Goal: Task Accomplishment & Management: Manage account settings

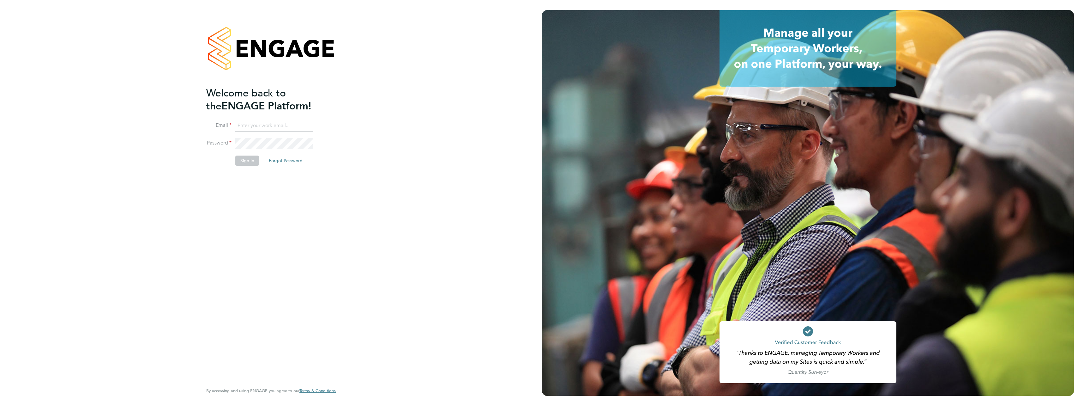
type input "dan.williams@countrysidepartnerships.com"
click at [249, 161] on button "Sign In" at bounding box center [247, 160] width 24 height 10
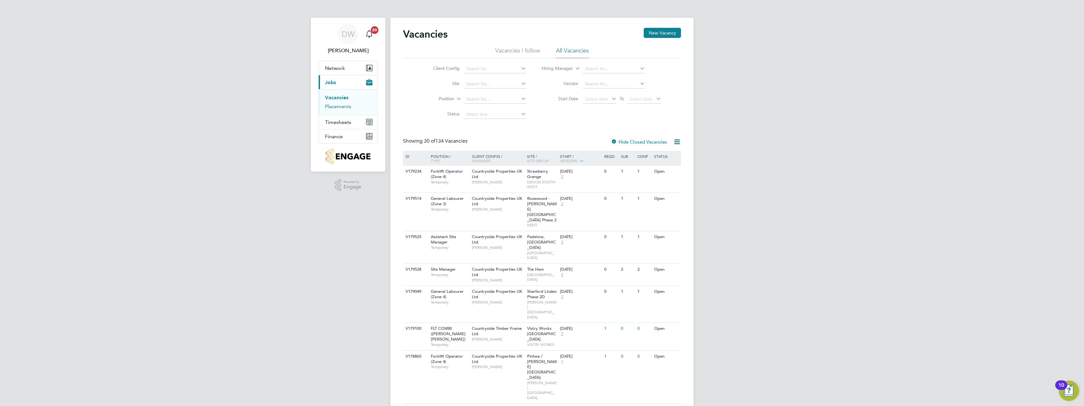
click at [343, 106] on link "Placements" at bounding box center [338, 106] width 26 height 6
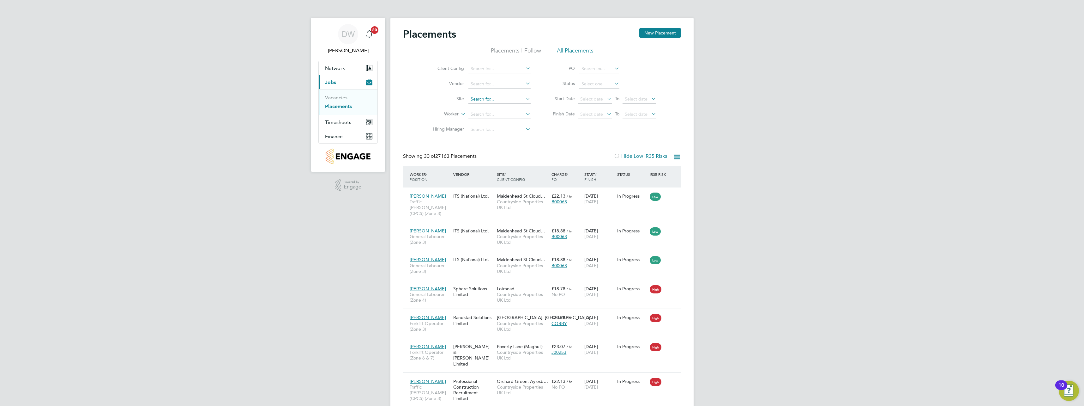
click at [493, 99] on input at bounding box center [499, 99] width 62 height 9
click at [508, 107] on b "Road" at bounding box center [513, 107] width 11 height 5
type input "[PERSON_NAME][STREET_ADDRESS]"
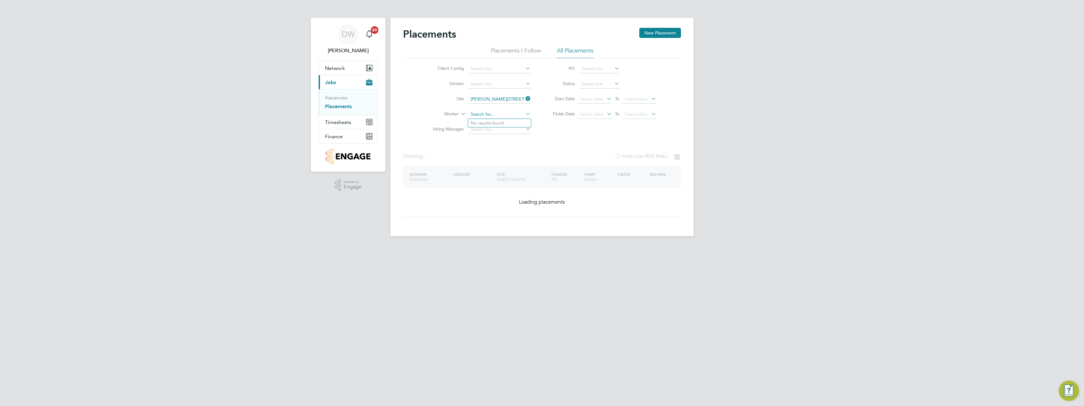
click at [490, 112] on input at bounding box center [499, 114] width 62 height 9
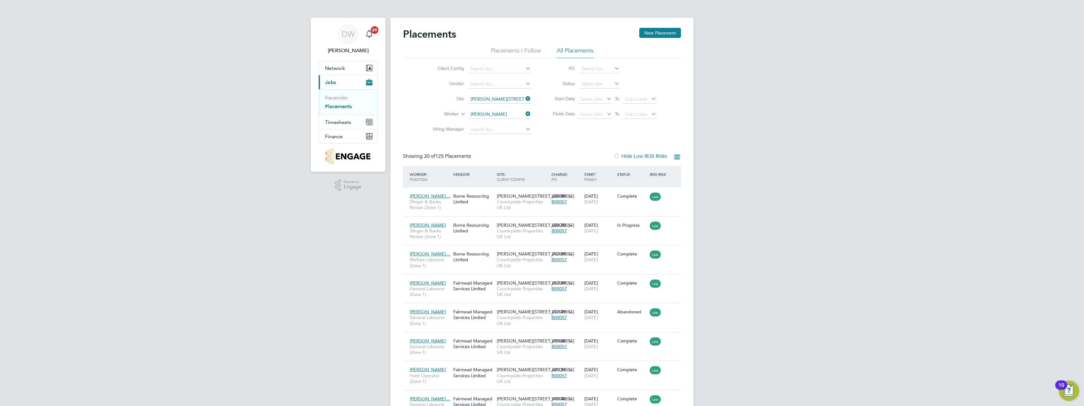
click at [490, 121] on li "[PERSON_NAME]" at bounding box center [507, 123] width 78 height 9
type input "[PERSON_NAME]"
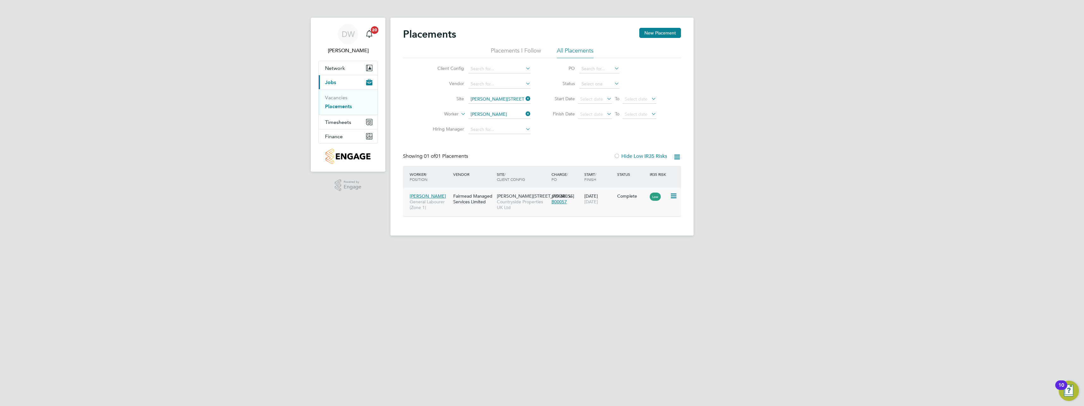
click at [672, 197] on icon at bounding box center [673, 196] width 6 height 8
click at [596, 207] on div "[DATE] [DATE]" at bounding box center [599, 199] width 33 height 18
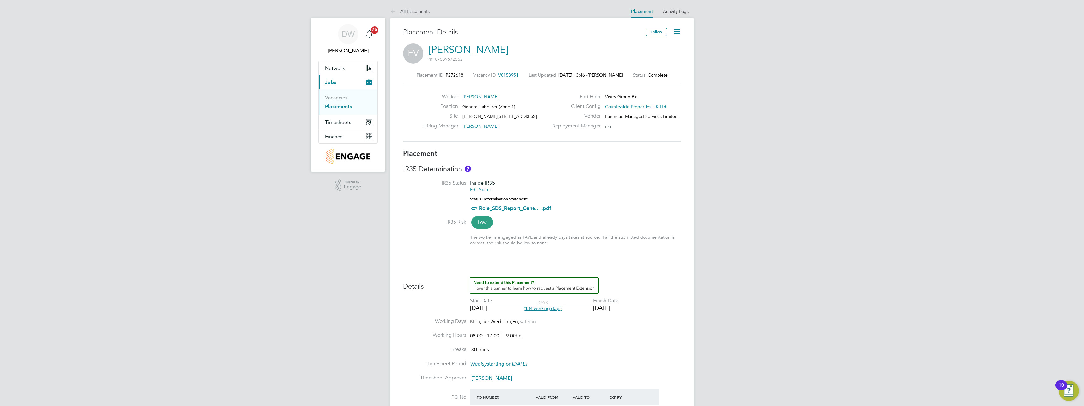
click at [677, 31] on icon at bounding box center [677, 32] width 8 height 8
click at [660, 46] on li "Edit Placement e" at bounding box center [656, 46] width 46 height 9
type input "Martyn Reed"
type input "[DATE]"
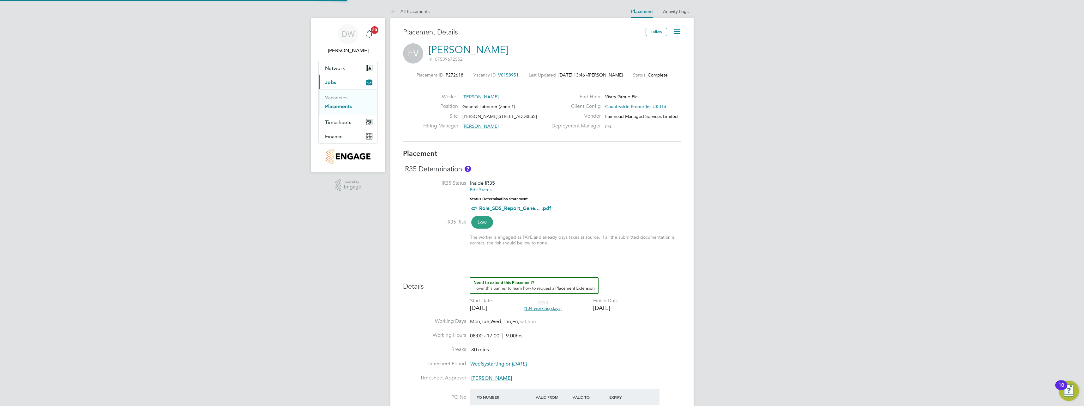
type input "[DATE]"
type input "08:00"
type input "17:00"
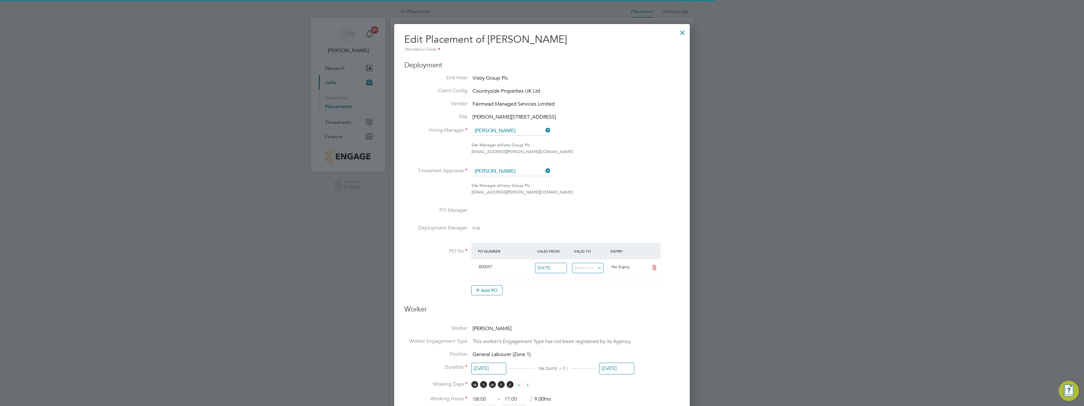
scroll to position [3, 3]
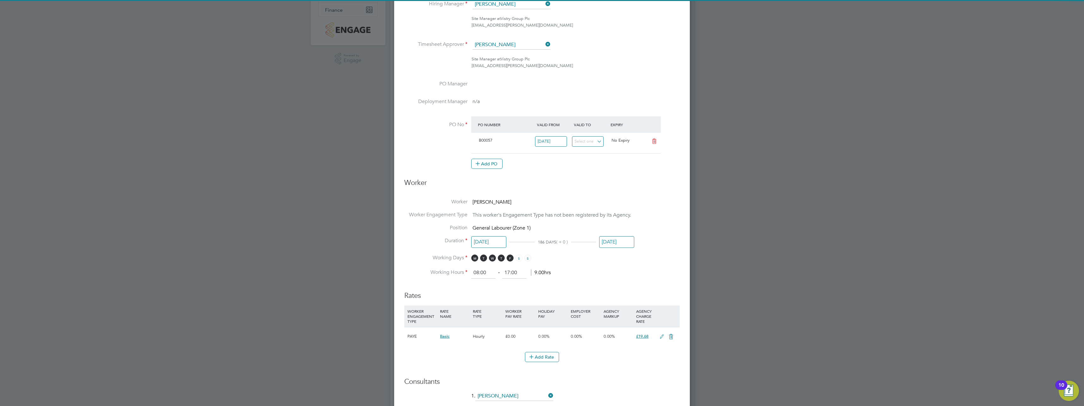
click at [622, 245] on input "[DATE]" at bounding box center [616, 242] width 35 height 12
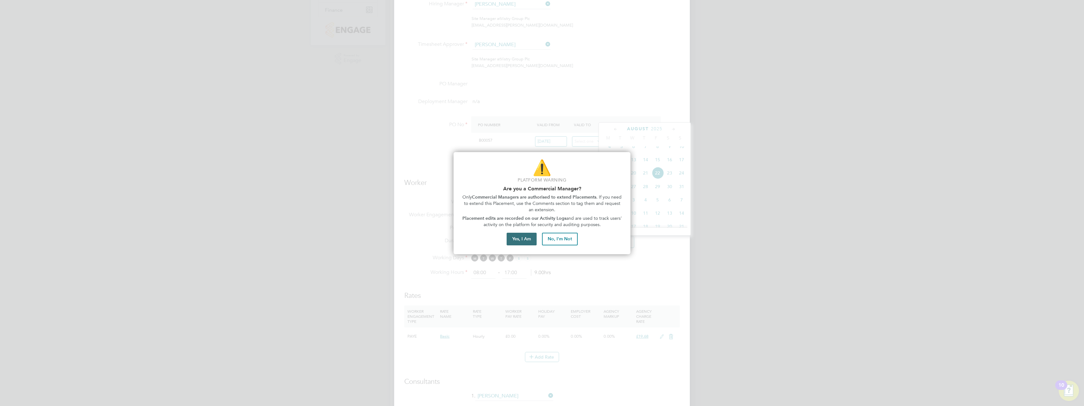
click at [514, 234] on button "Yes, I Am" at bounding box center [522, 238] width 30 height 13
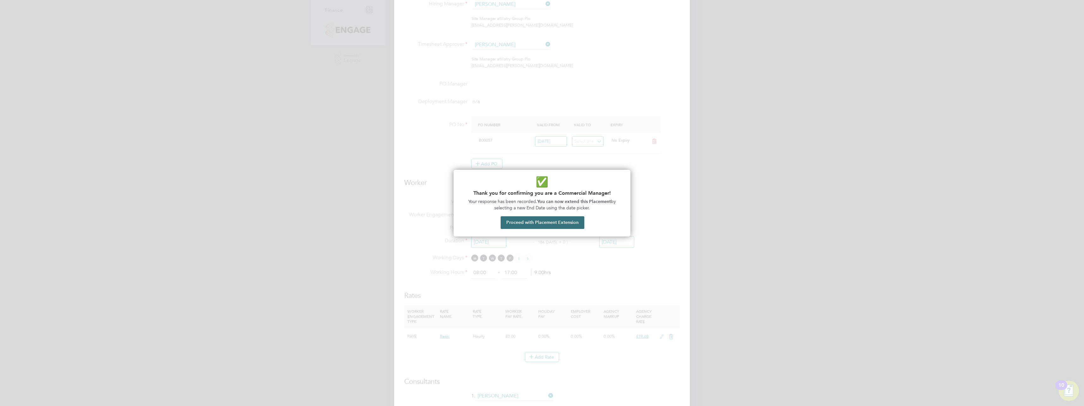
click at [541, 221] on button "Proceed with Placement Extension" at bounding box center [543, 222] width 84 height 13
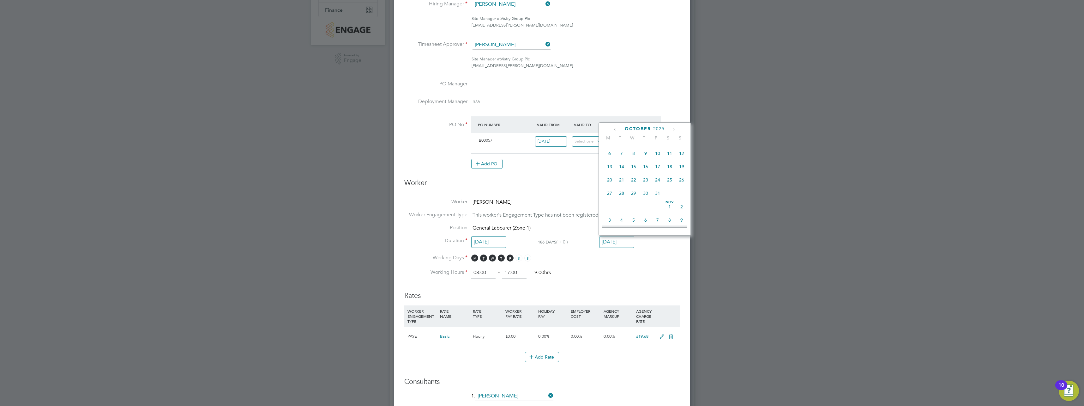
click at [633, 186] on span "22" at bounding box center [634, 180] width 12 height 12
type input "22 Oct 2025"
click at [655, 261] on li "Working Days M T W T F S S" at bounding box center [541, 260] width 275 height 13
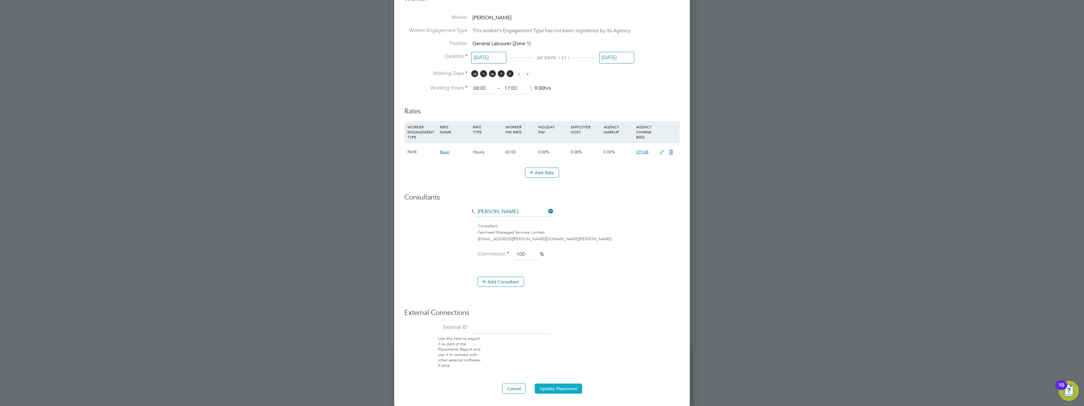
click at [573, 389] on button "Update Placement" at bounding box center [558, 388] width 47 height 10
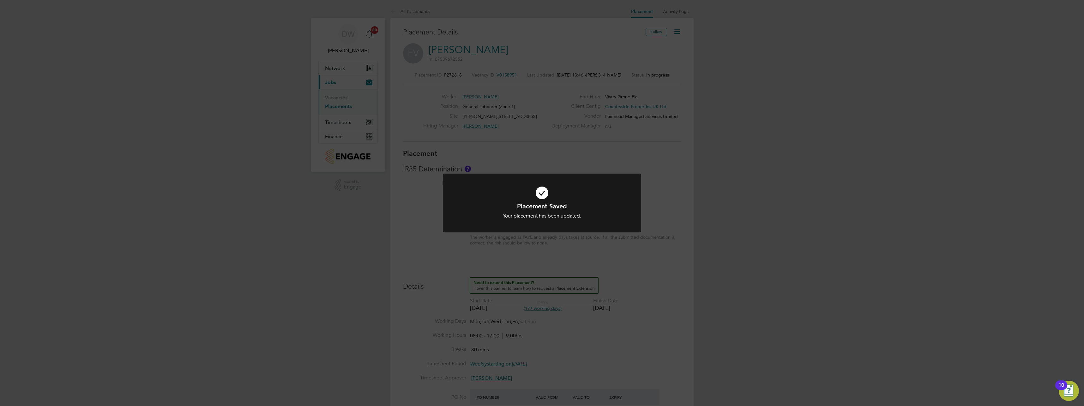
click at [673, 60] on div "Placement Saved Your placement has been updated. Cancel Okay" at bounding box center [542, 203] width 1084 height 406
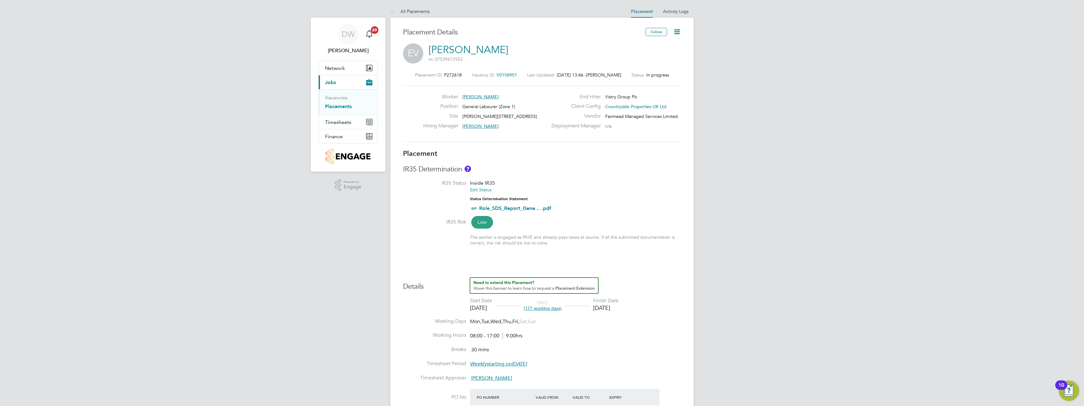
click at [676, 30] on icon at bounding box center [677, 32] width 8 height 8
click at [598, 51] on div "EV Enzo Victoriano m: 07539672552" at bounding box center [542, 53] width 278 height 21
click at [680, 33] on icon at bounding box center [677, 32] width 8 height 8
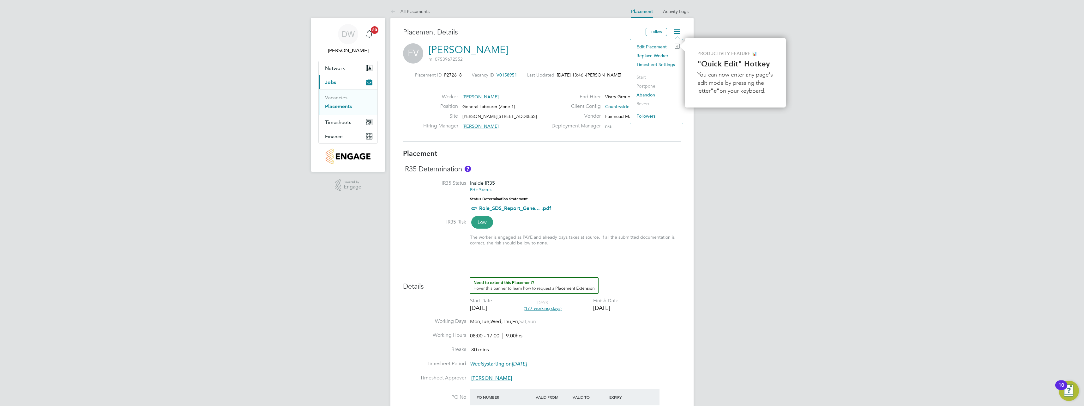
click at [556, 179] on div "IR35 Determination IR35 Status Inside IR35 Edit Status Status Determination Sta…" at bounding box center [542, 208] width 278 height 87
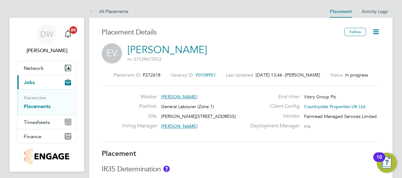
scroll to position [10, 125]
